Goal: Check status: Check status

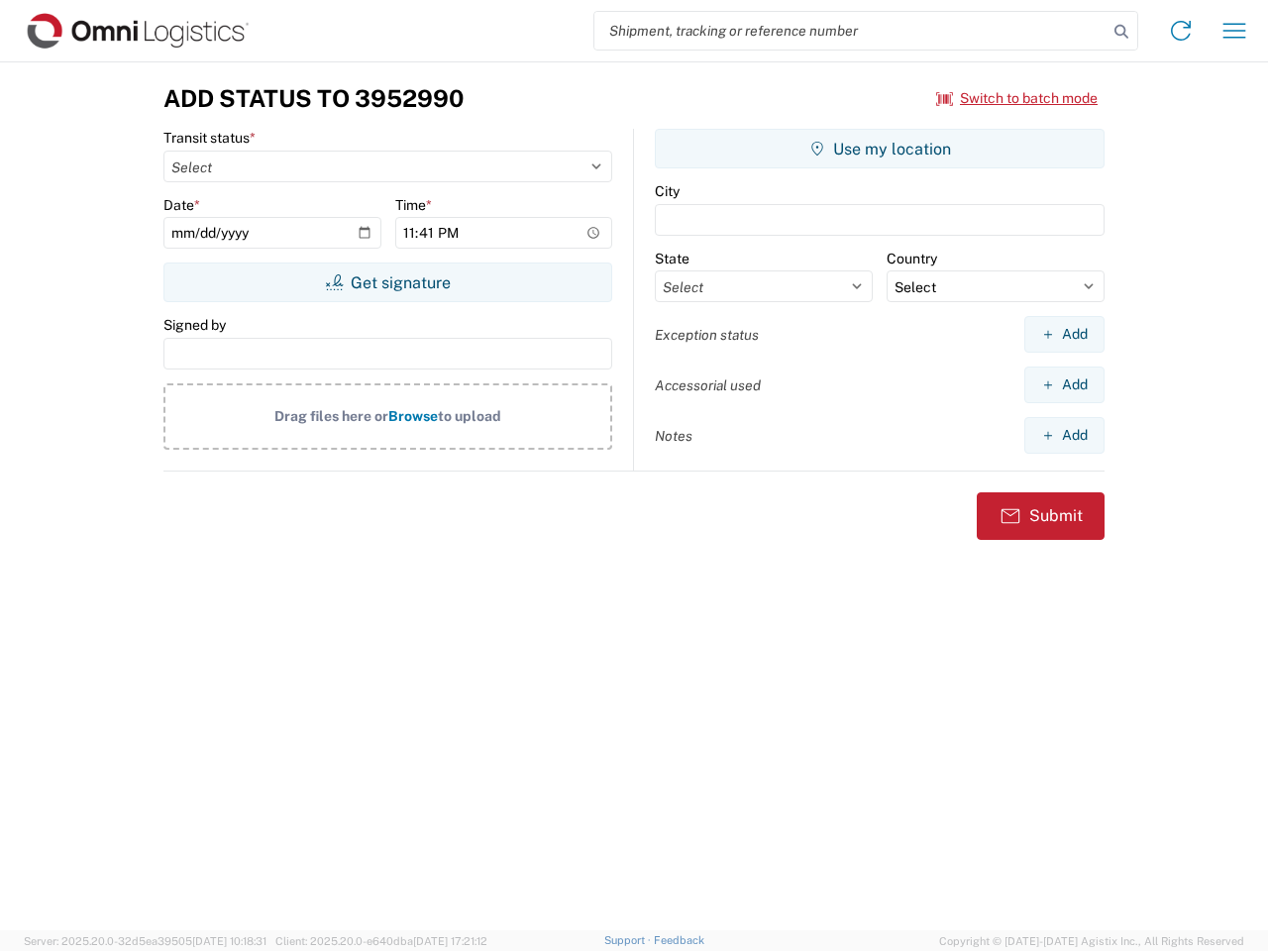
click at [851, 31] on input "search" at bounding box center [850, 31] width 513 height 38
click at [1121, 32] on icon at bounding box center [1121, 32] width 28 height 28
click at [1181, 31] on icon at bounding box center [1181, 31] width 32 height 32
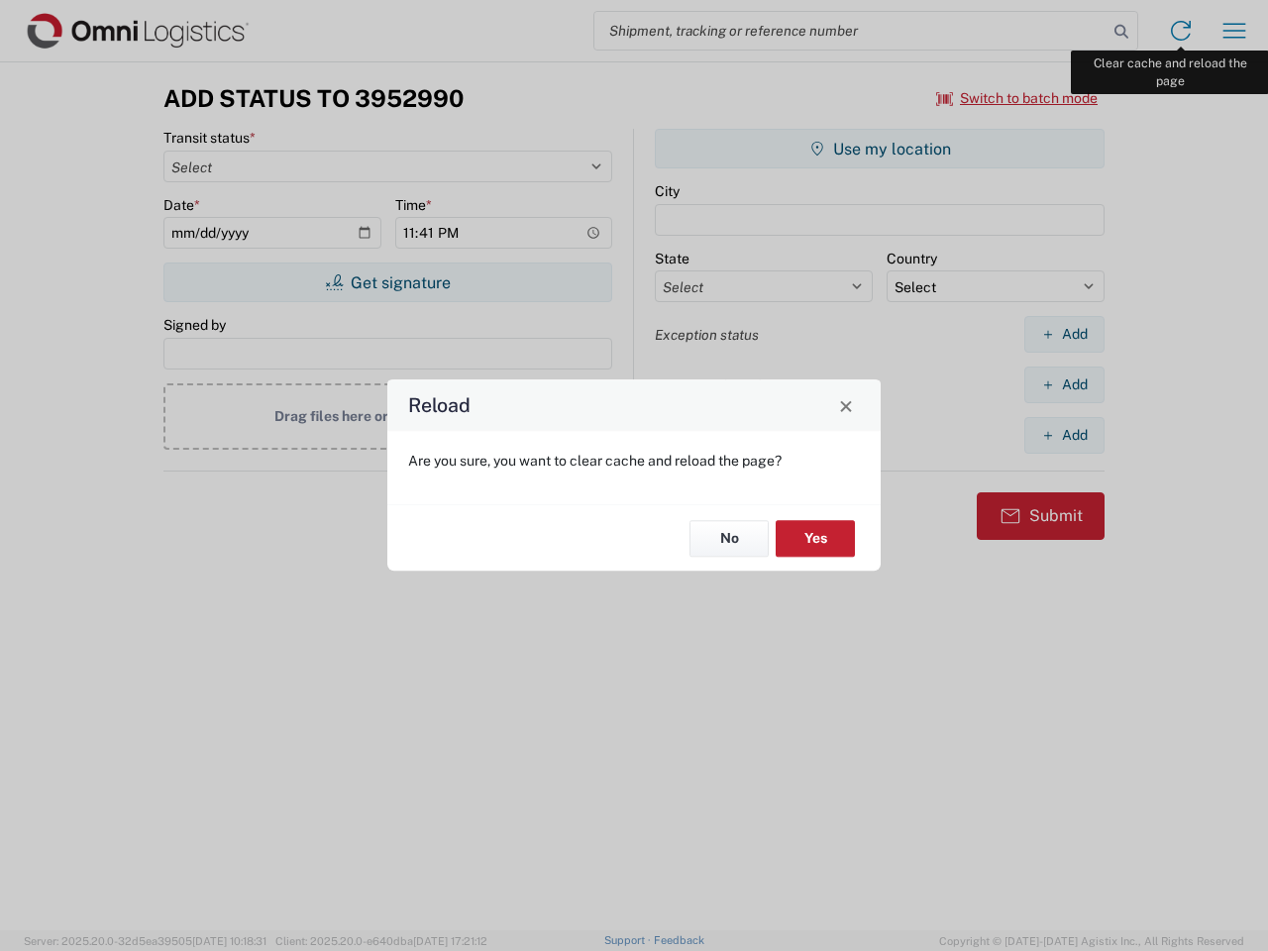
click at [1234, 31] on div "Reload Are you sure, you want to clear cache and reload the page? No Yes" at bounding box center [634, 475] width 1268 height 951
click at [1017, 98] on div "Reload Are you sure, you want to clear cache and reload the page? No Yes" at bounding box center [634, 475] width 1268 height 951
click at [387, 282] on div "Reload Are you sure, you want to clear cache and reload the page? No Yes" at bounding box center [634, 475] width 1268 height 951
click at [880, 149] on div "Reload Are you sure, you want to clear cache and reload the page? No Yes" at bounding box center [634, 475] width 1268 height 951
click at [1064, 334] on div "Reload Are you sure, you want to clear cache and reload the page? No Yes" at bounding box center [634, 475] width 1268 height 951
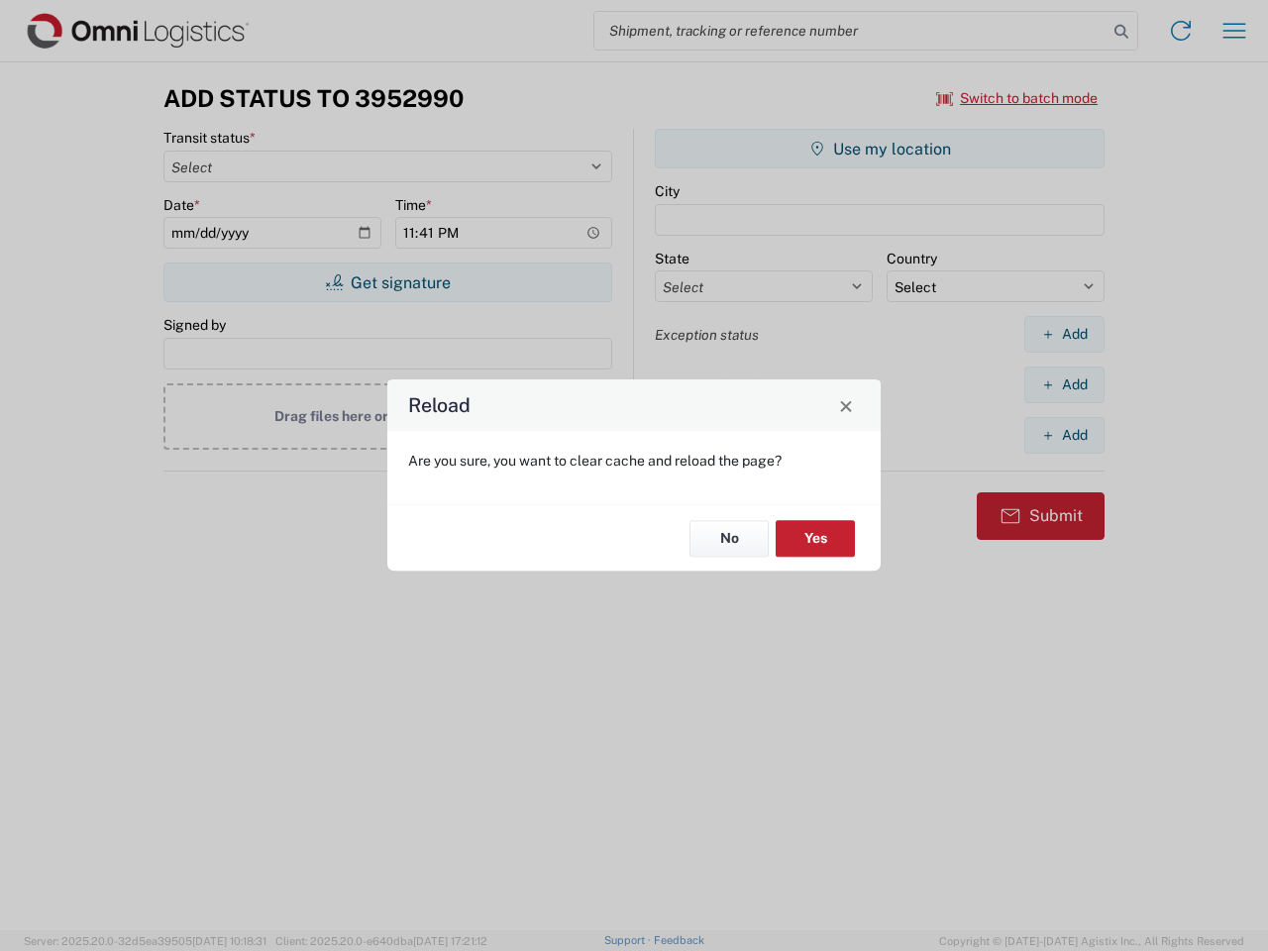
click at [1064, 384] on div "Reload Are you sure, you want to clear cache and reload the page? No Yes" at bounding box center [634, 475] width 1268 height 951
click at [1064, 435] on div "Reload Are you sure, you want to clear cache and reload the page? No Yes" at bounding box center [634, 475] width 1268 height 951
